Goal: Information Seeking & Learning: Learn about a topic

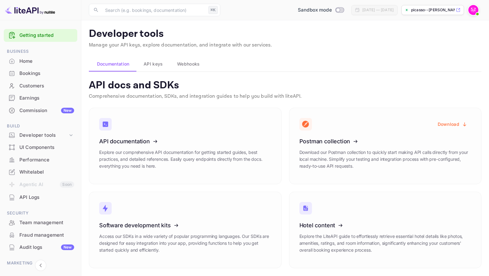
scroll to position [0, 0]
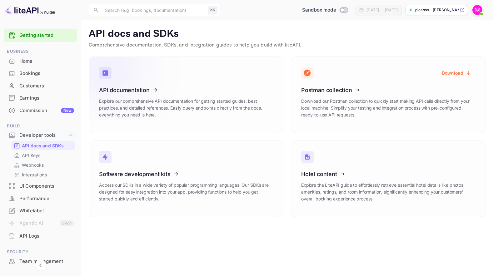
click at [172, 94] on icon at bounding box center [137, 89] width 97 height 64
click at [245, 159] on link "Software development kits Access our SDKs in a wide variety of popular programm…" at bounding box center [186, 179] width 195 height 77
click at [332, 161] on icon at bounding box center [339, 173] width 97 height 64
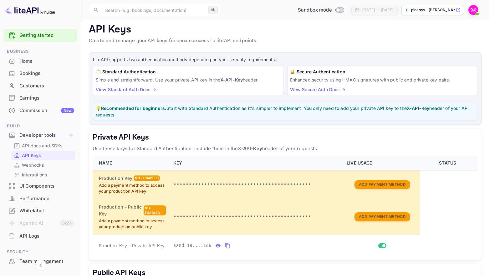
scroll to position [3, 0]
